Goal: Task Accomplishment & Management: Complete application form

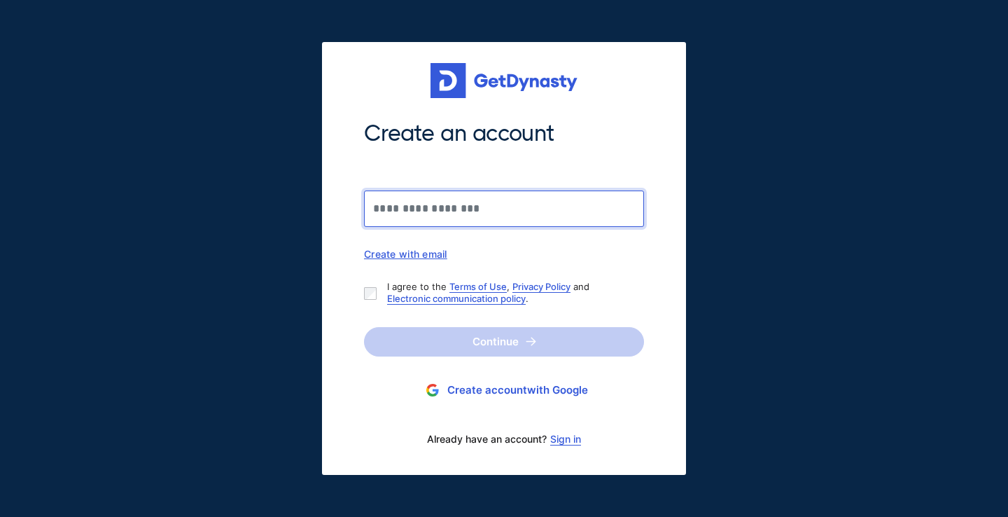
click at [389, 209] on input "Create an account" at bounding box center [504, 208] width 280 height 36
type input "**********"
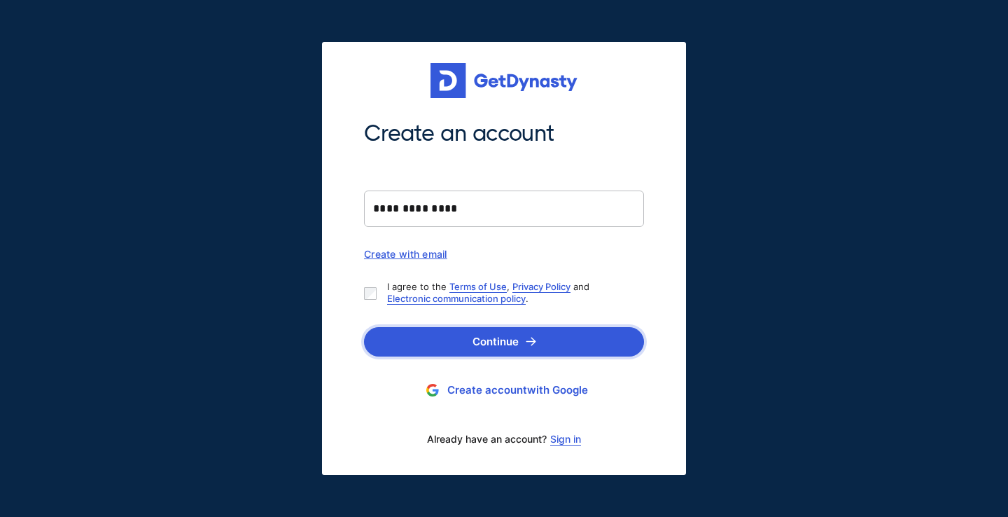
click at [451, 332] on button "Continue" at bounding box center [504, 341] width 280 height 29
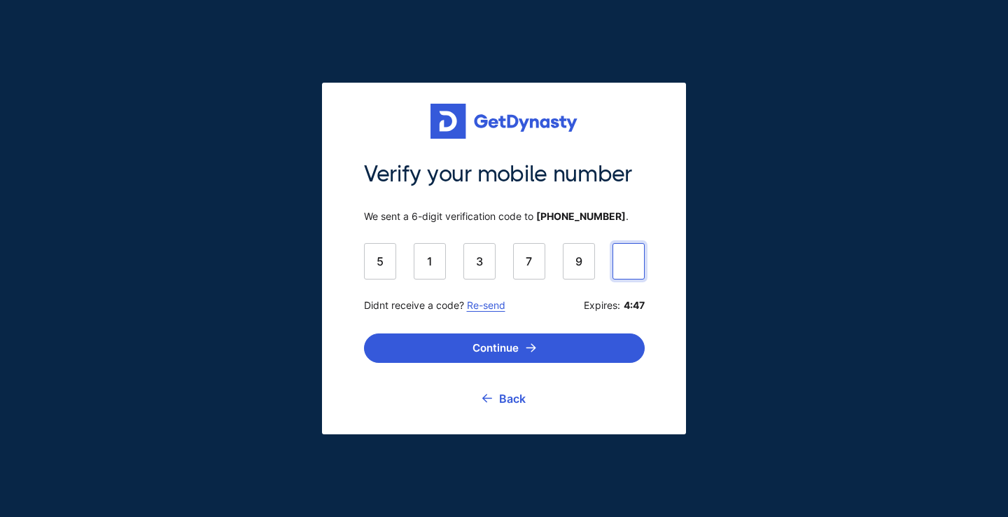
type input "******"
